Goal: Check status: Check status

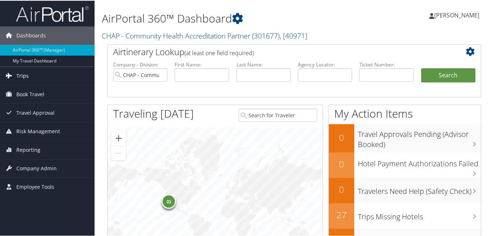
click at [24, 76] on span "Trips" at bounding box center [22, 75] width 12 height 18
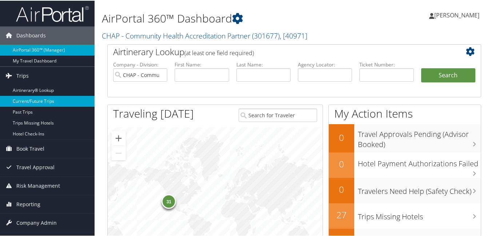
click at [36, 101] on link "Current/Future Trips" at bounding box center [47, 100] width 95 height 11
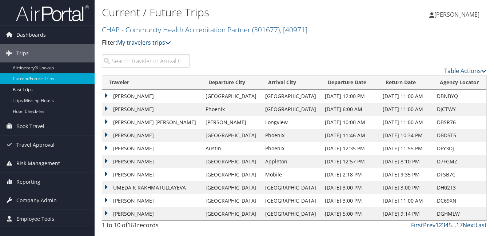
click at [132, 63] on input "search" at bounding box center [146, 61] width 88 height 13
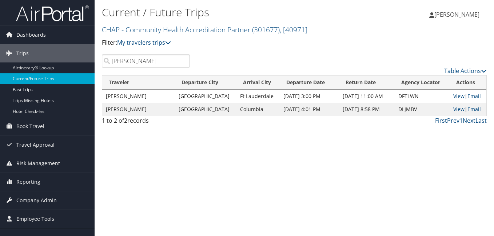
drag, startPoint x: 152, startPoint y: 62, endPoint x: 97, endPoint y: 73, distance: 56.0
click at [100, 68] on div "santangelo Table Actions" at bounding box center [294, 65] width 396 height 21
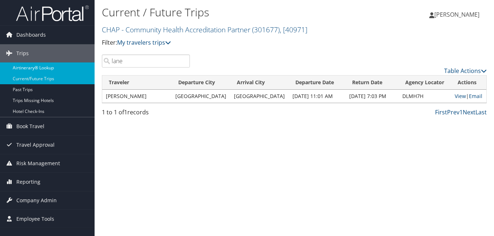
drag, startPoint x: 124, startPoint y: 60, endPoint x: 61, endPoint y: 73, distance: 64.3
click at [61, 73] on div "Dashboards AirPortal 360™ (Manager) My Travel Dashboard Trips Airtinerary® Look…" at bounding box center [247, 118] width 494 height 236
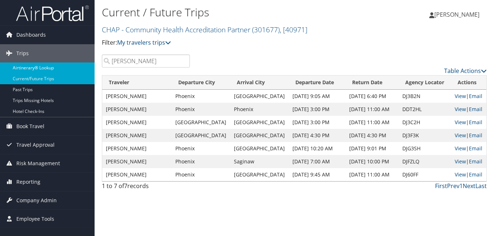
drag, startPoint x: 136, startPoint y: 60, endPoint x: 82, endPoint y: 64, distance: 53.9
click at [84, 64] on div "Dashboards AirPortal 360™ (Manager) My Travel Dashboard Trips Airtinerary® Look…" at bounding box center [247, 118] width 494 height 236
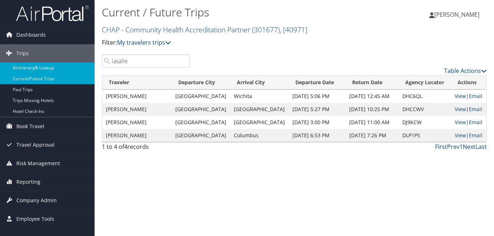
drag, startPoint x: 137, startPoint y: 65, endPoint x: 77, endPoint y: 69, distance: 60.5
click at [77, 69] on div "Dashboards AirPortal 360™ (Manager) My Travel Dashboard Trips Airtinerary® Look…" at bounding box center [247, 118] width 494 height 236
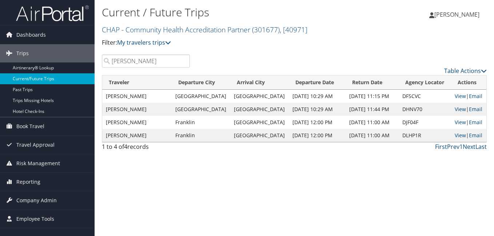
drag, startPoint x: 144, startPoint y: 64, endPoint x: 84, endPoint y: 76, distance: 61.5
click at [84, 76] on div "Dashboards AirPortal 360™ (Manager) My Travel Dashboard Trips Airtinerary® Look…" at bounding box center [247, 118] width 494 height 236
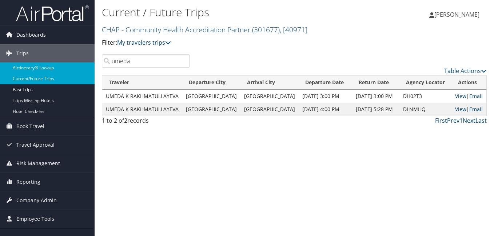
drag, startPoint x: 165, startPoint y: 60, endPoint x: 89, endPoint y: 65, distance: 76.2
click at [89, 65] on div "Dashboards AirPortal 360™ (Manager) My Travel Dashboard Trips Airtinerary® Look…" at bounding box center [247, 118] width 494 height 236
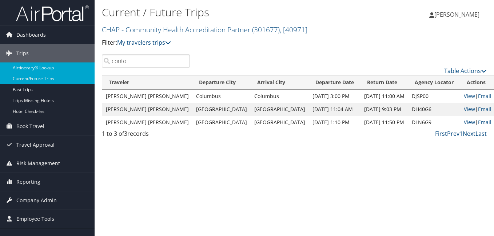
drag, startPoint x: 127, startPoint y: 61, endPoint x: 81, endPoint y: 70, distance: 46.7
click at [81, 70] on div "Dashboards AirPortal 360™ (Manager) My Travel Dashboard Trips Airtinerary® Look…" at bounding box center [247, 118] width 494 height 236
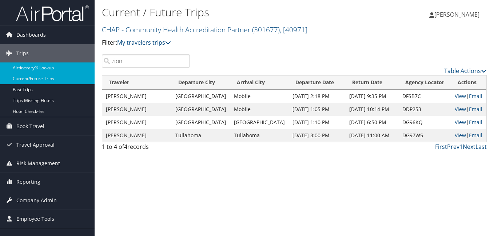
drag, startPoint x: 129, startPoint y: 63, endPoint x: 79, endPoint y: 71, distance: 51.2
click at [80, 71] on div "Dashboards AirPortal 360™ (Manager) My Travel Dashboard Trips Airtinerary® Look…" at bounding box center [247, 118] width 494 height 236
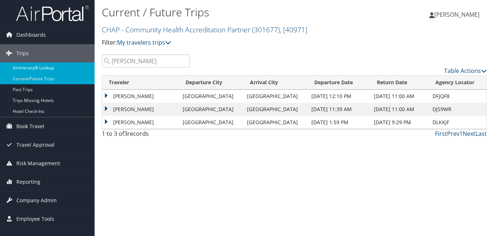
drag, startPoint x: 138, startPoint y: 60, endPoint x: 83, endPoint y: 72, distance: 56.4
click at [83, 72] on div "Dashboards AirPortal 360™ (Manager) My Travel Dashboard Trips Airtinerary® Look…" at bounding box center [247, 118] width 494 height 236
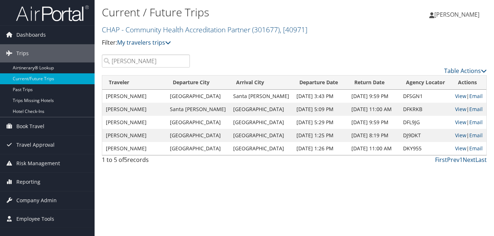
type input "lippin"
click at [455, 148] on link "View" at bounding box center [460, 148] width 11 height 7
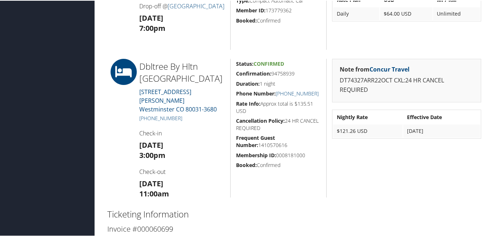
scroll to position [946, 0]
